Goal: Task Accomplishment & Management: Manage account settings

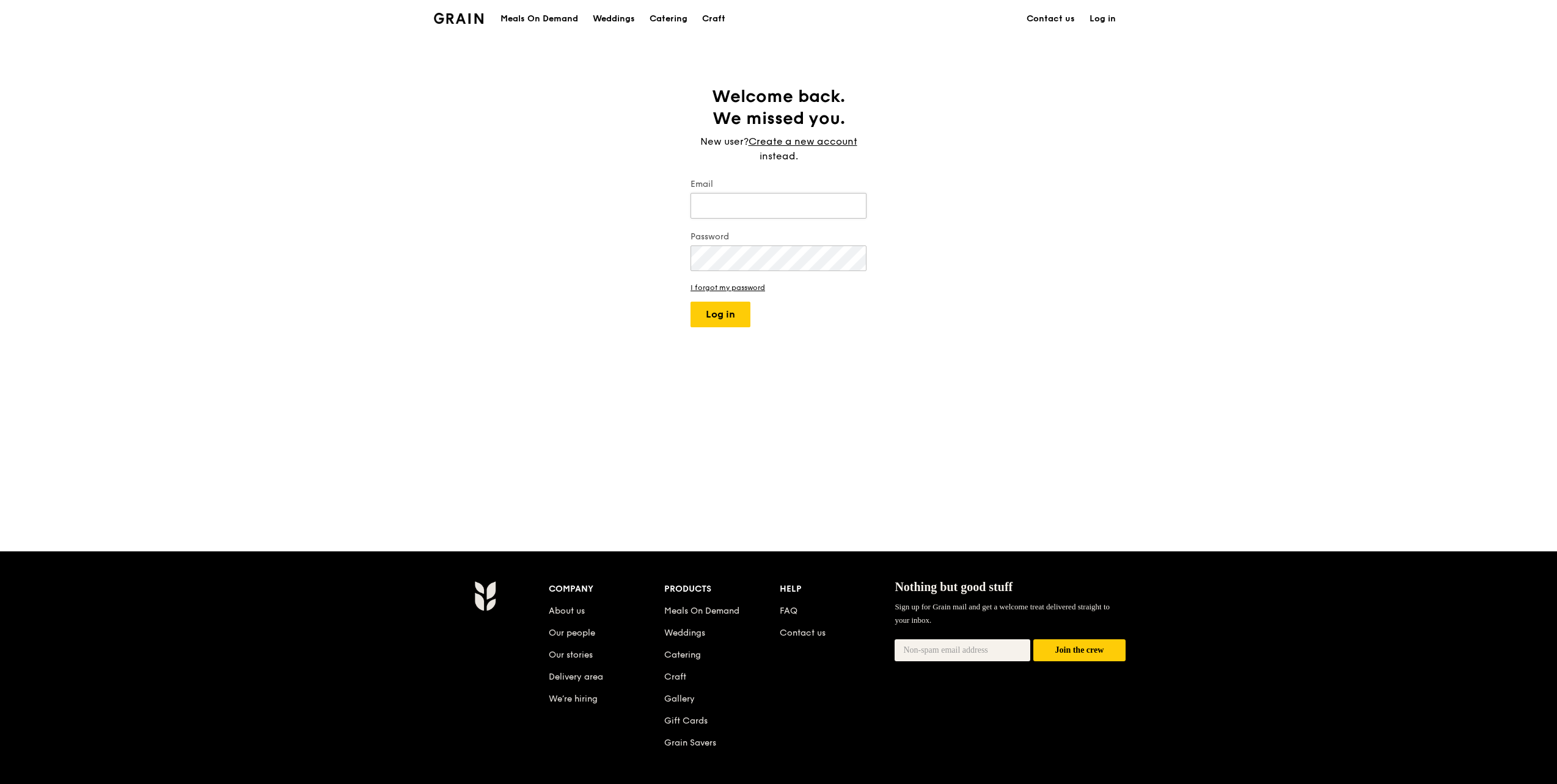
click at [750, 203] on input "Email" at bounding box center [778, 205] width 176 height 25
type input "[PERSON_NAME][EMAIL_ADDRESS][DOMAIN_NAME]"
click at [731, 323] on button "Log in" at bounding box center [720, 314] width 60 height 25
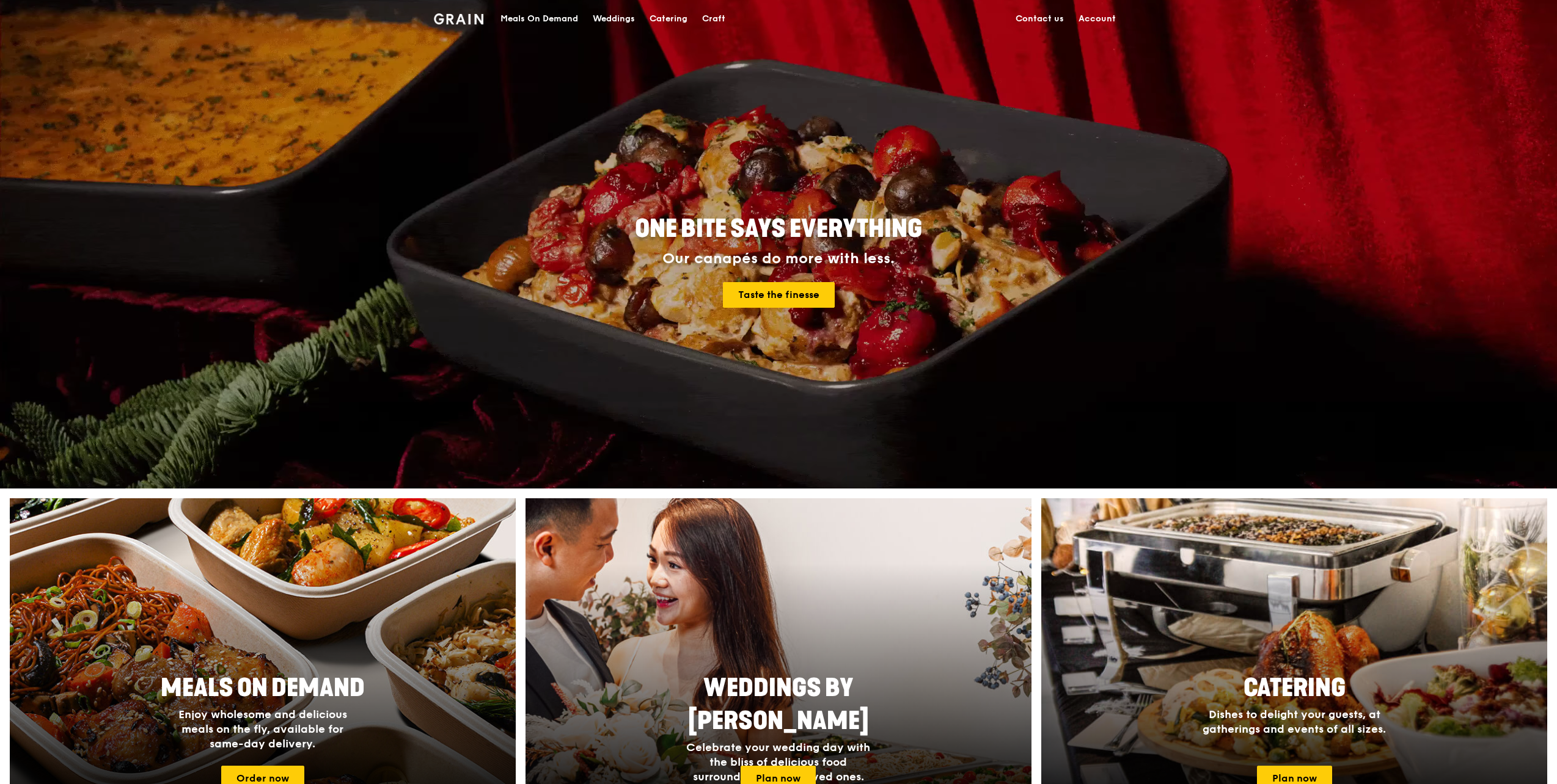
click at [1103, 17] on link "Account" at bounding box center [1097, 19] width 52 height 36
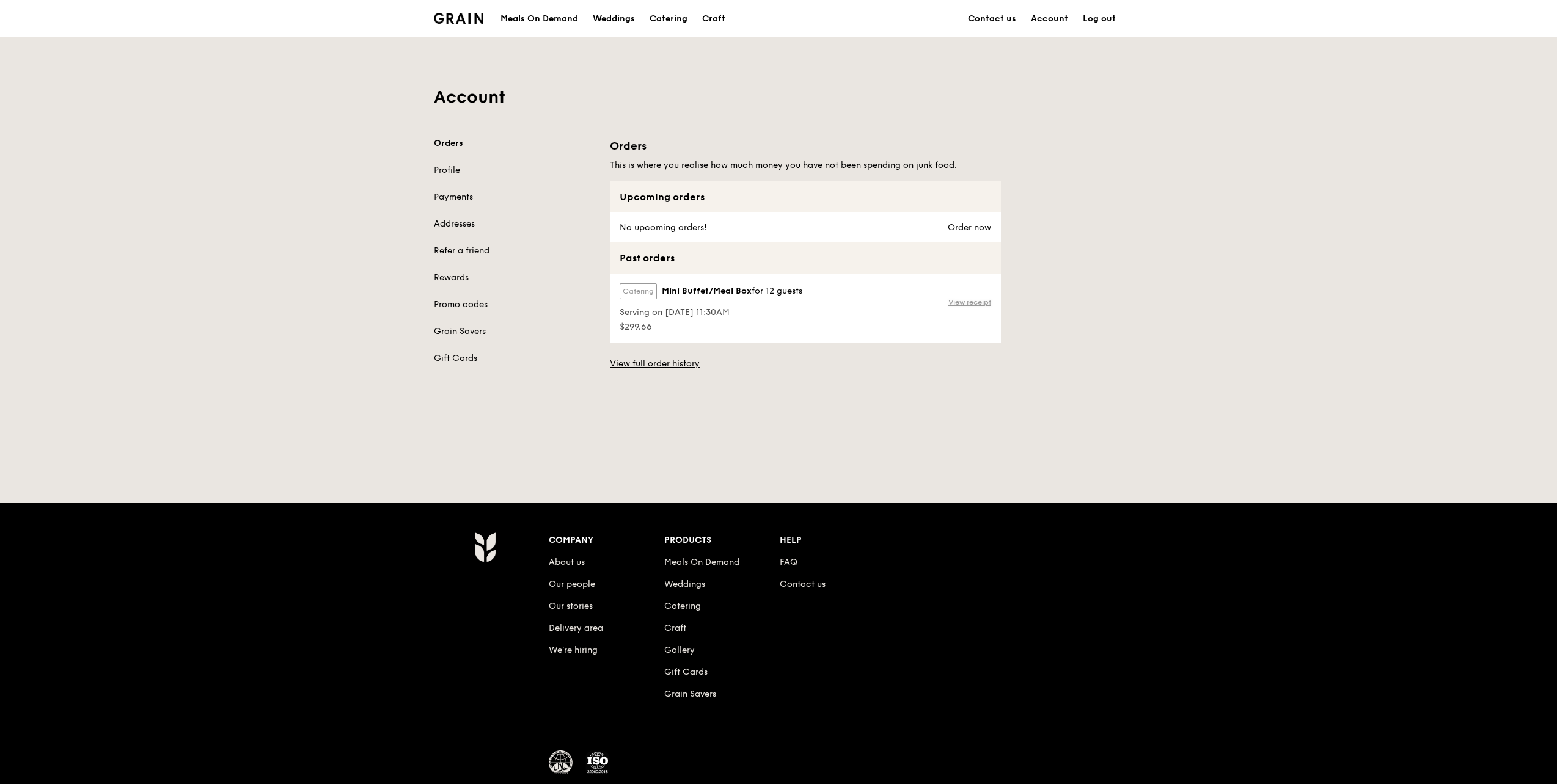
click at [977, 304] on link "View receipt" at bounding box center [970, 302] width 43 height 9
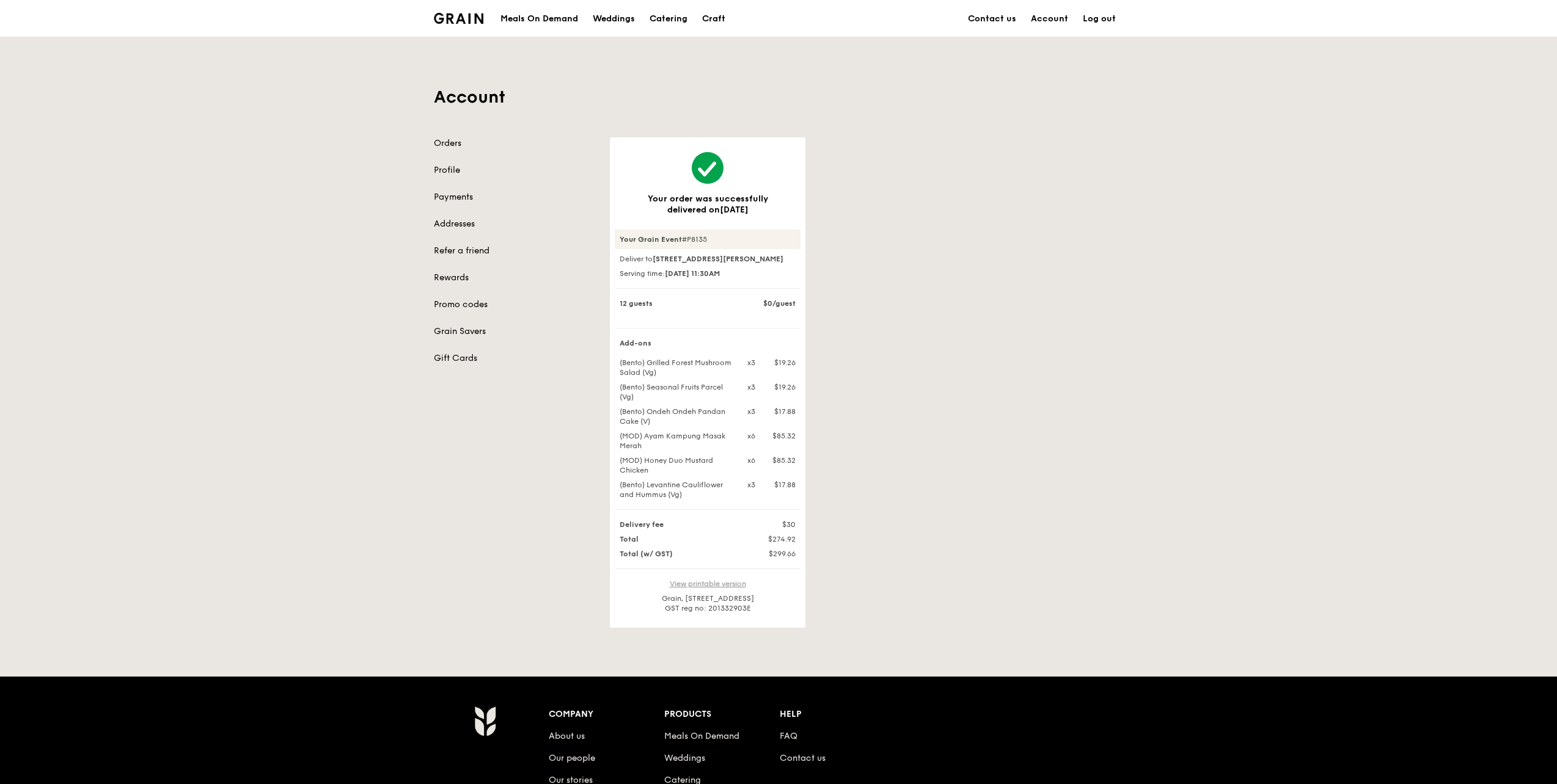
click at [690, 588] on link "View printable version" at bounding box center [708, 583] width 77 height 9
click at [1096, 14] on link "Log out" at bounding box center [1100, 19] width 47 height 36
